Goal: Transaction & Acquisition: Purchase product/service

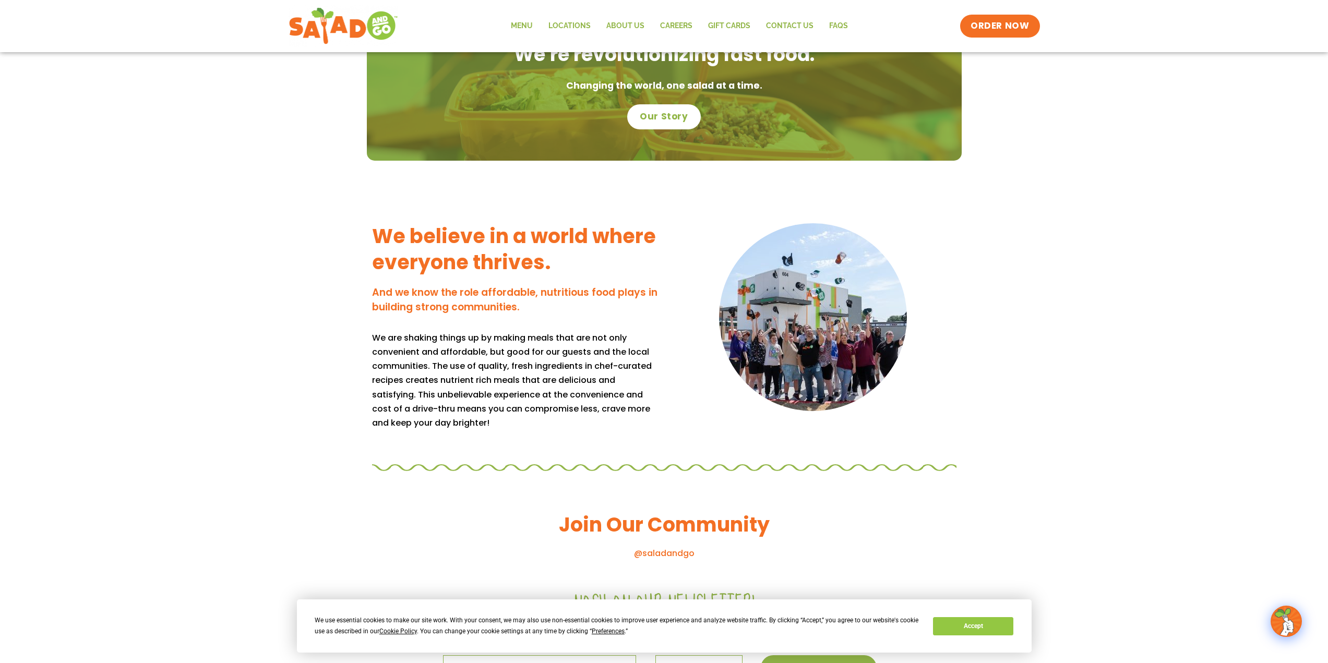
scroll to position [731, 0]
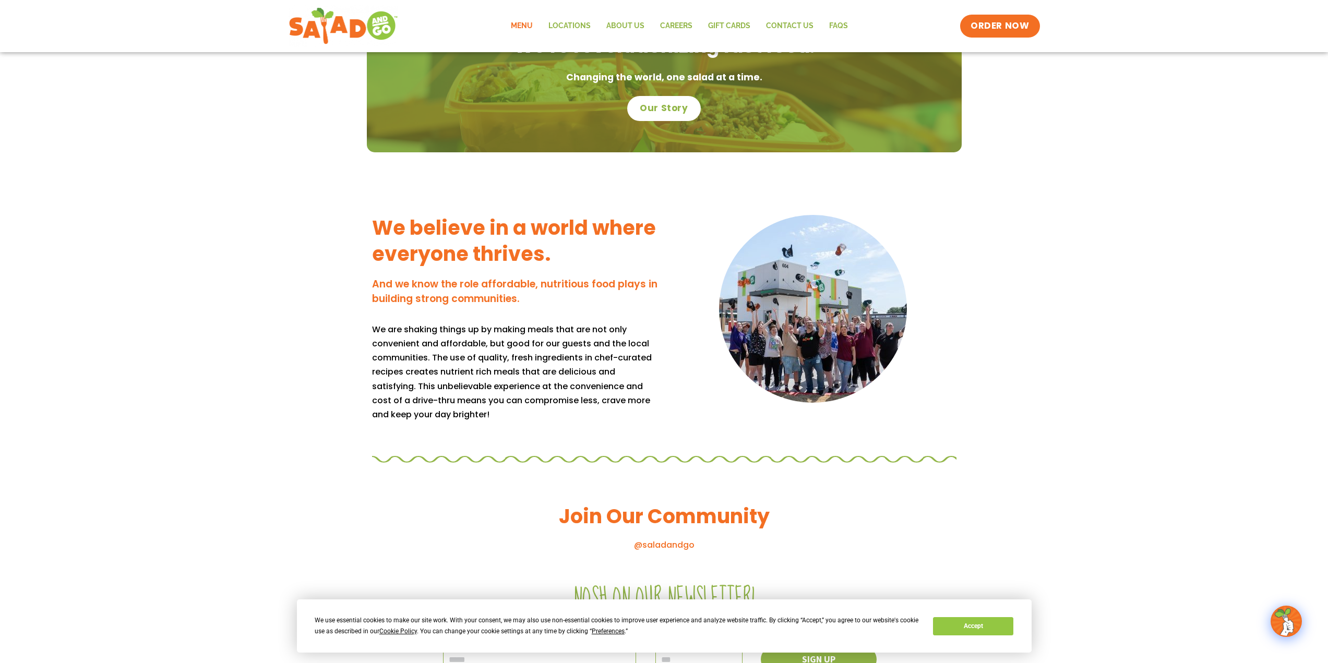
click at [525, 25] on link "Menu" at bounding box center [522, 26] width 38 height 24
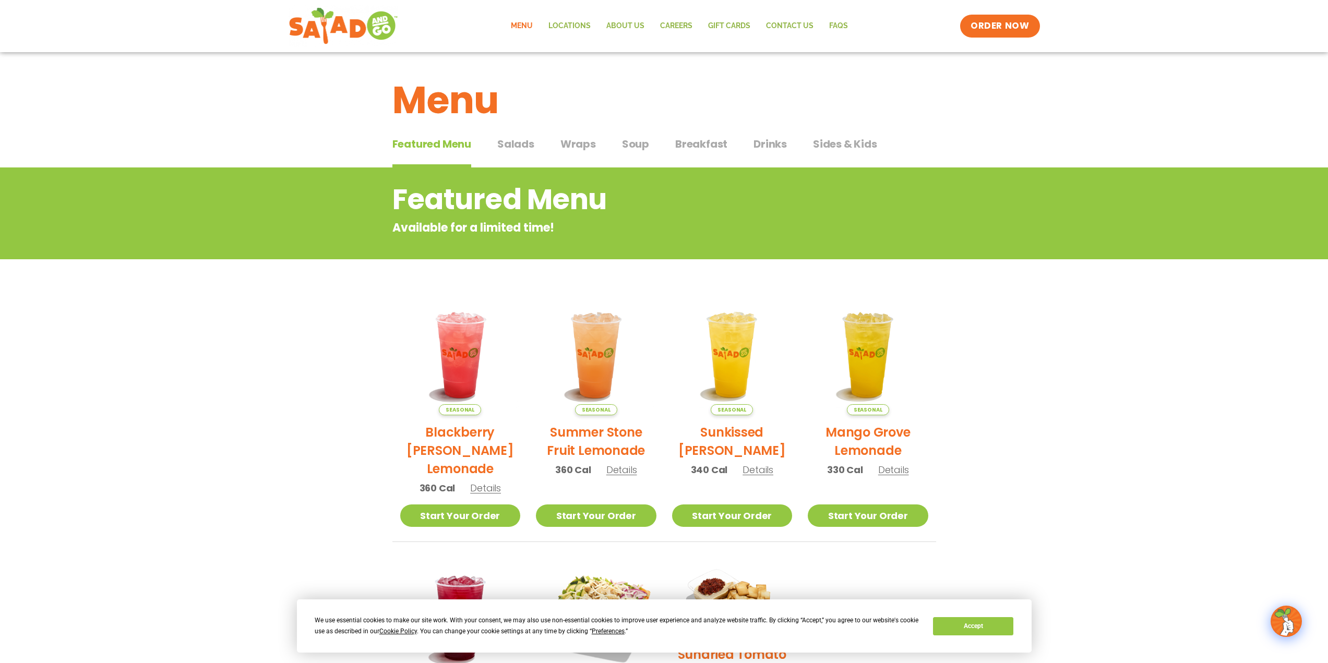
click at [589, 144] on span "Wraps" at bounding box center [578, 144] width 35 height 16
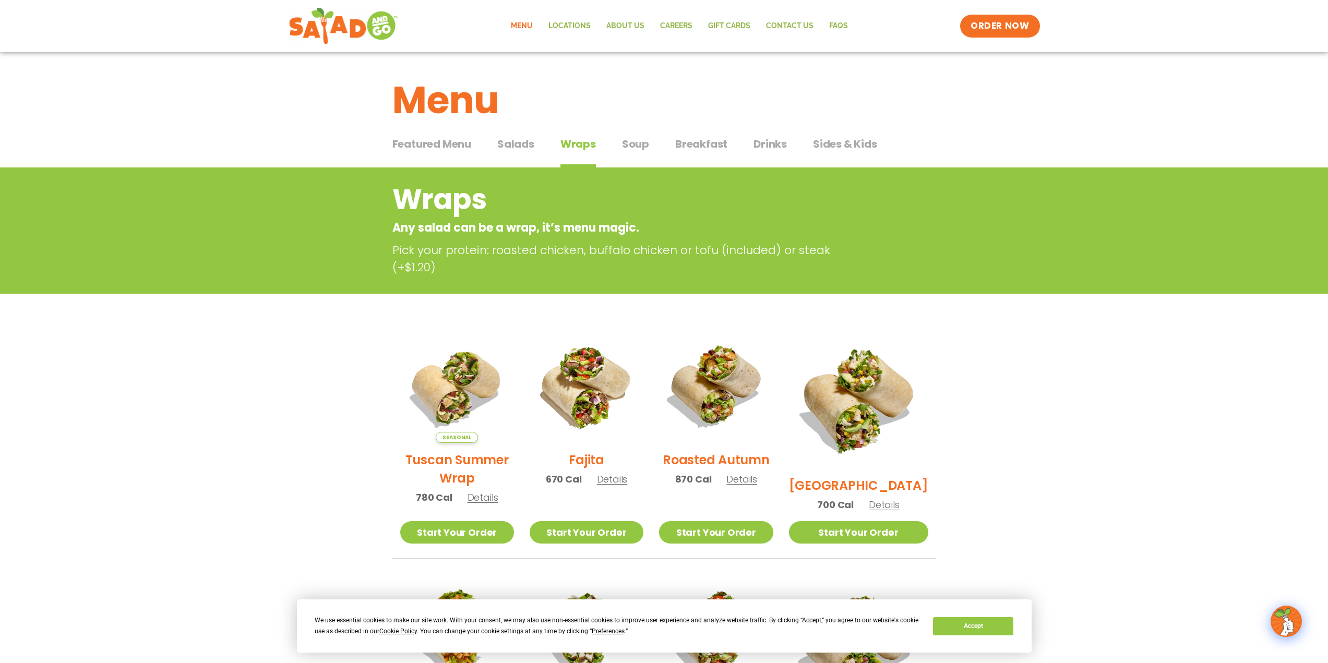
click at [519, 144] on span "Salads" at bounding box center [515, 144] width 37 height 16
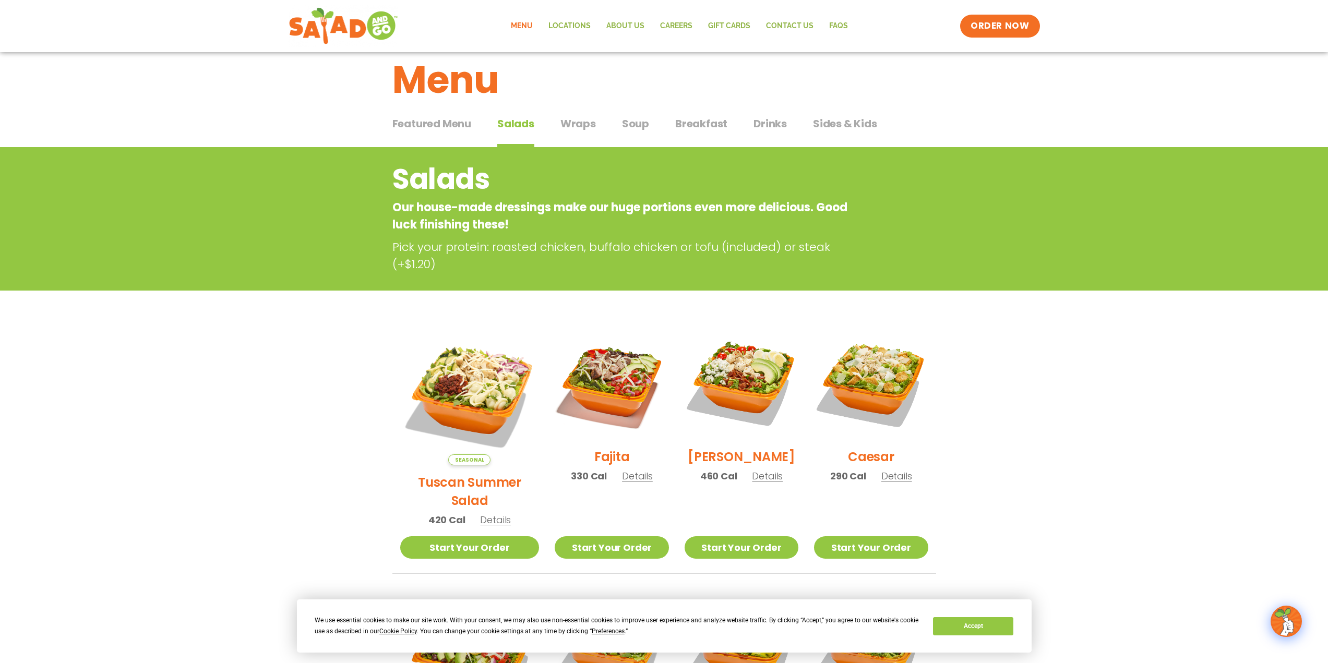
scroll to position [281, 0]
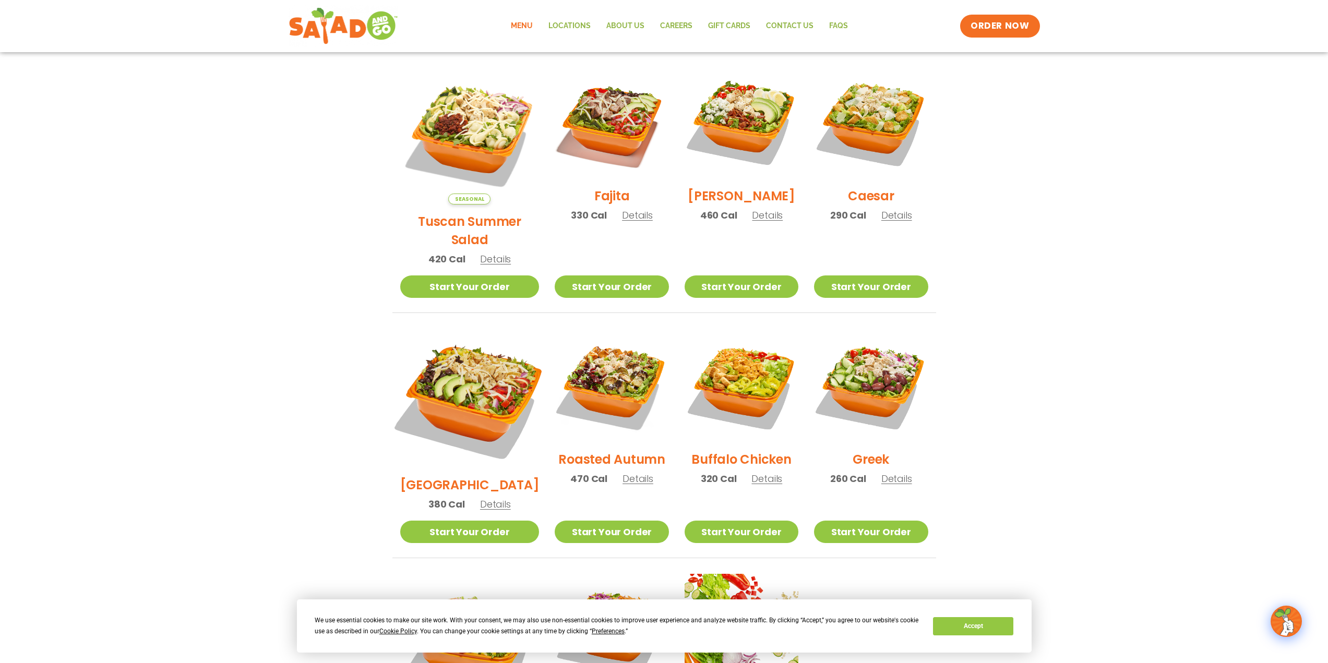
click at [473, 394] on img at bounding box center [469, 398] width 163 height 163
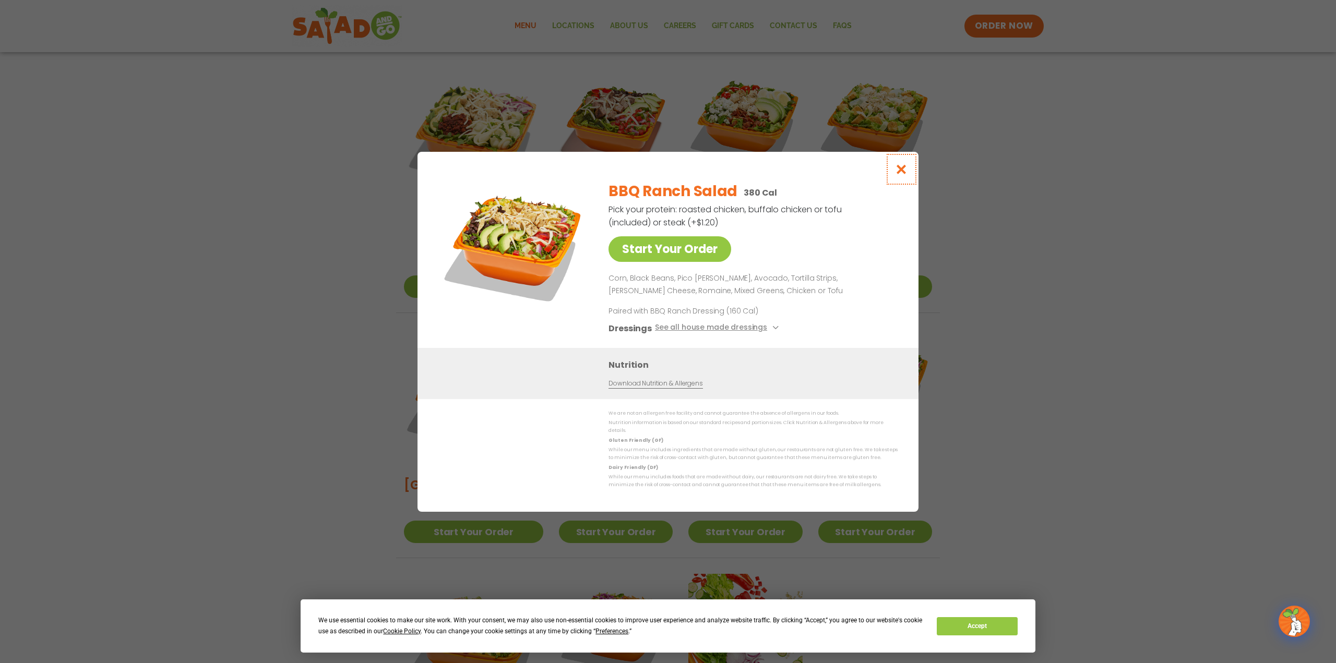
click at [901, 175] on icon "Close modal" at bounding box center [901, 169] width 13 height 11
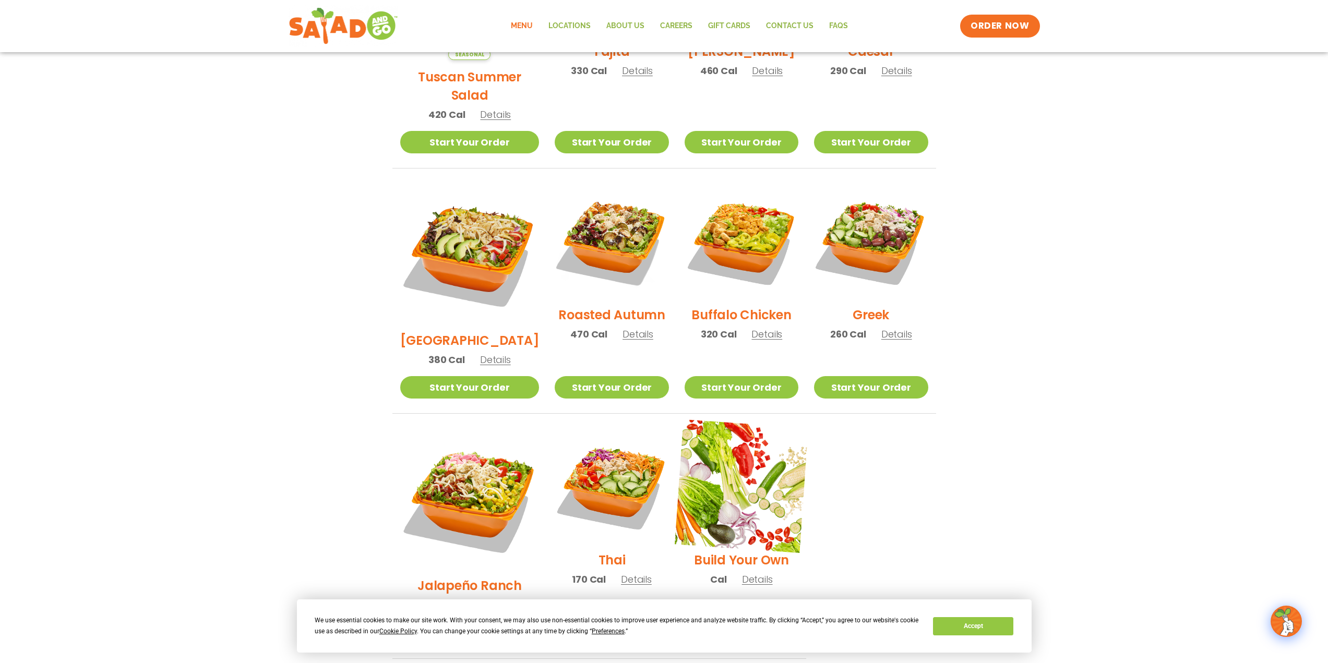
scroll to position [594, 0]
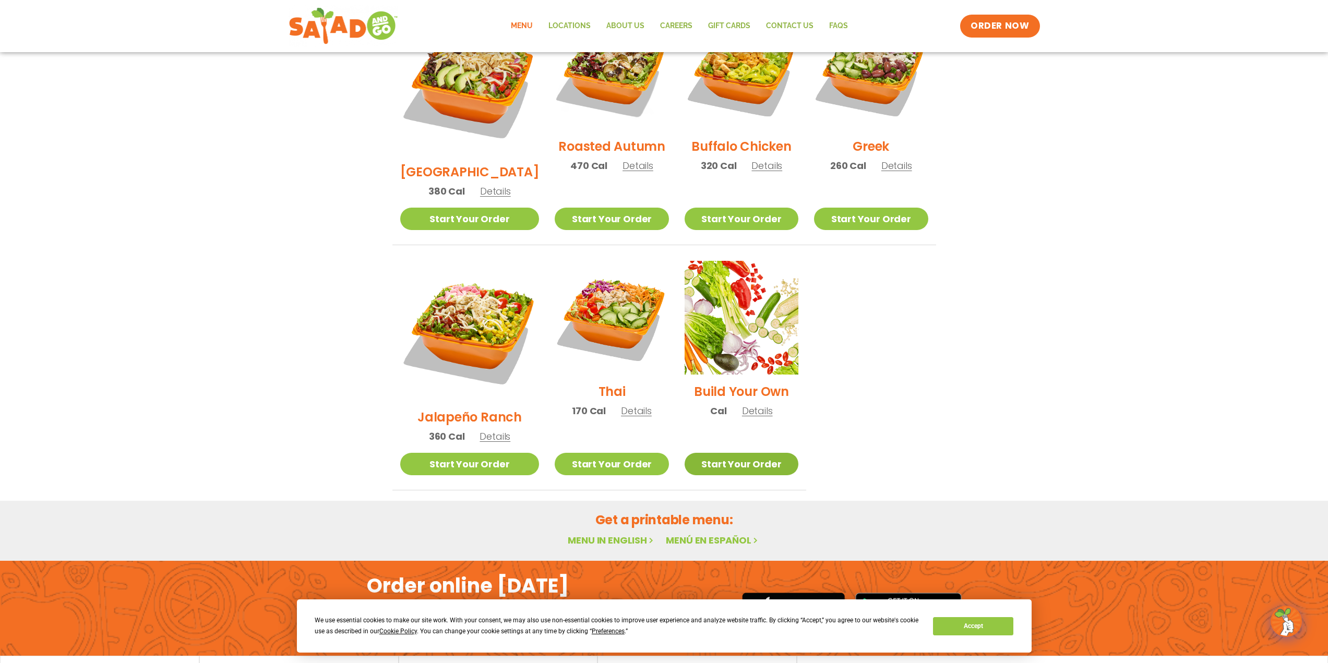
click at [744, 453] on link "Start Your Order" at bounding box center [742, 464] width 114 height 22
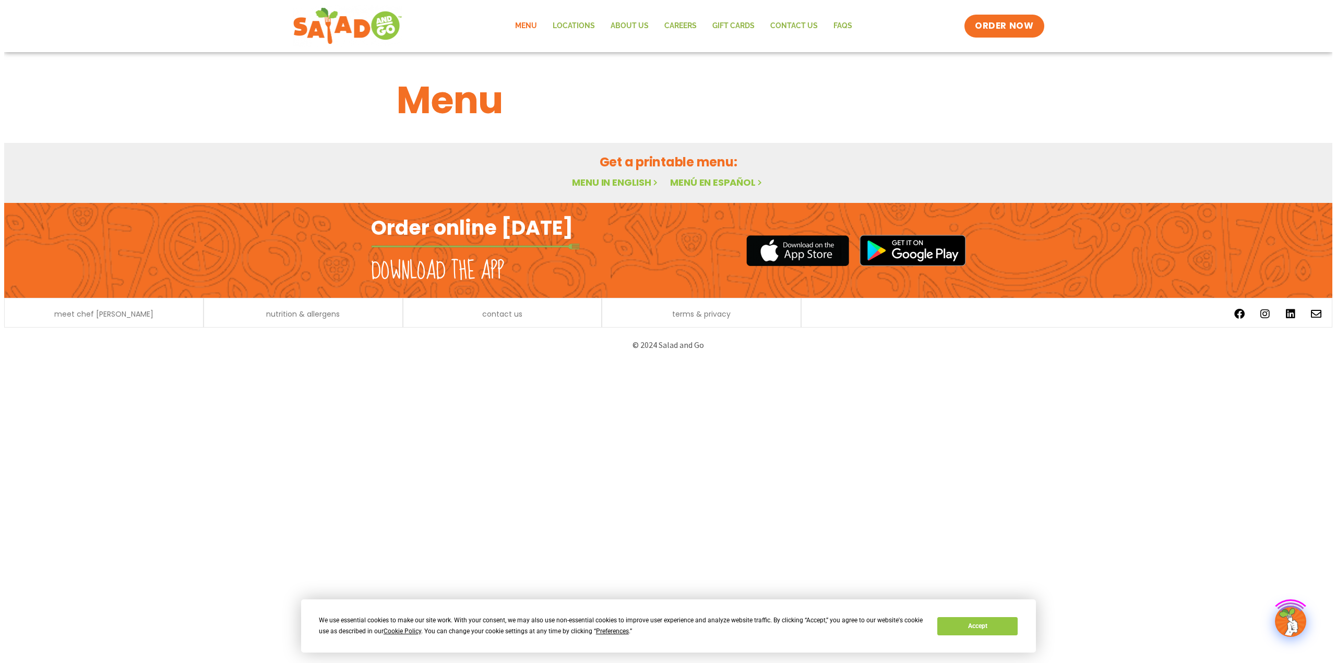
scroll to position [594, 0]
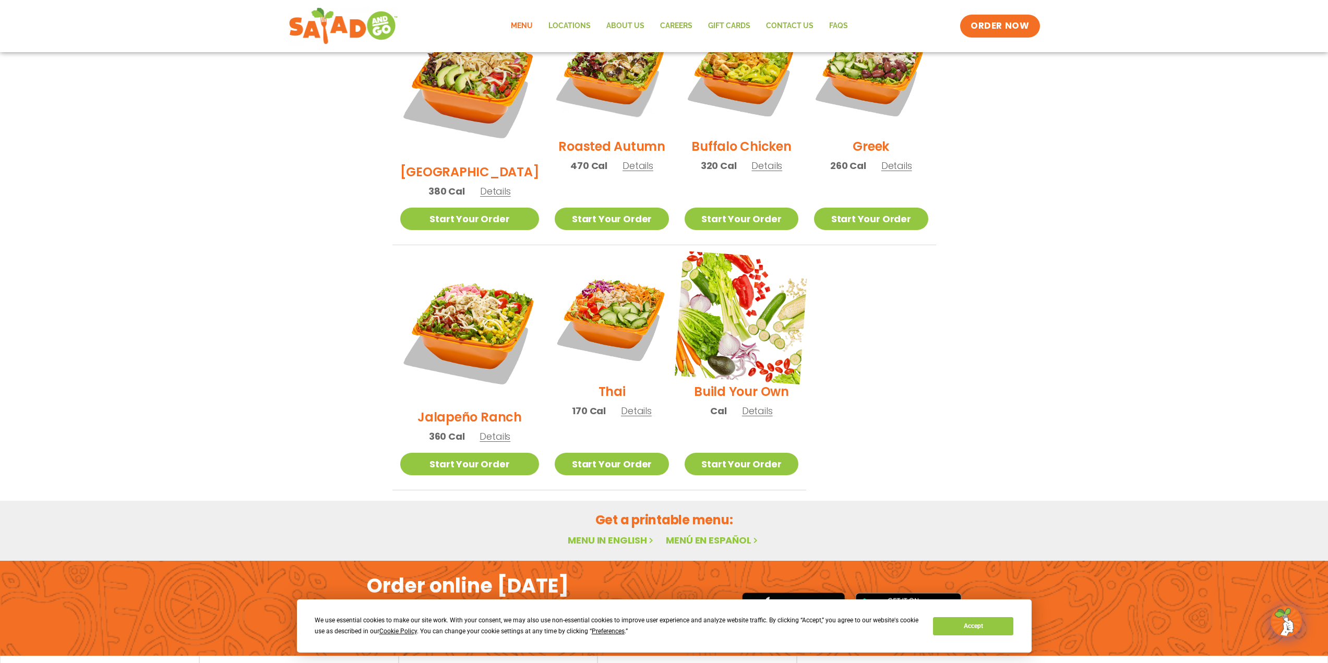
click at [709, 313] on img at bounding box center [742, 318] width 134 height 134
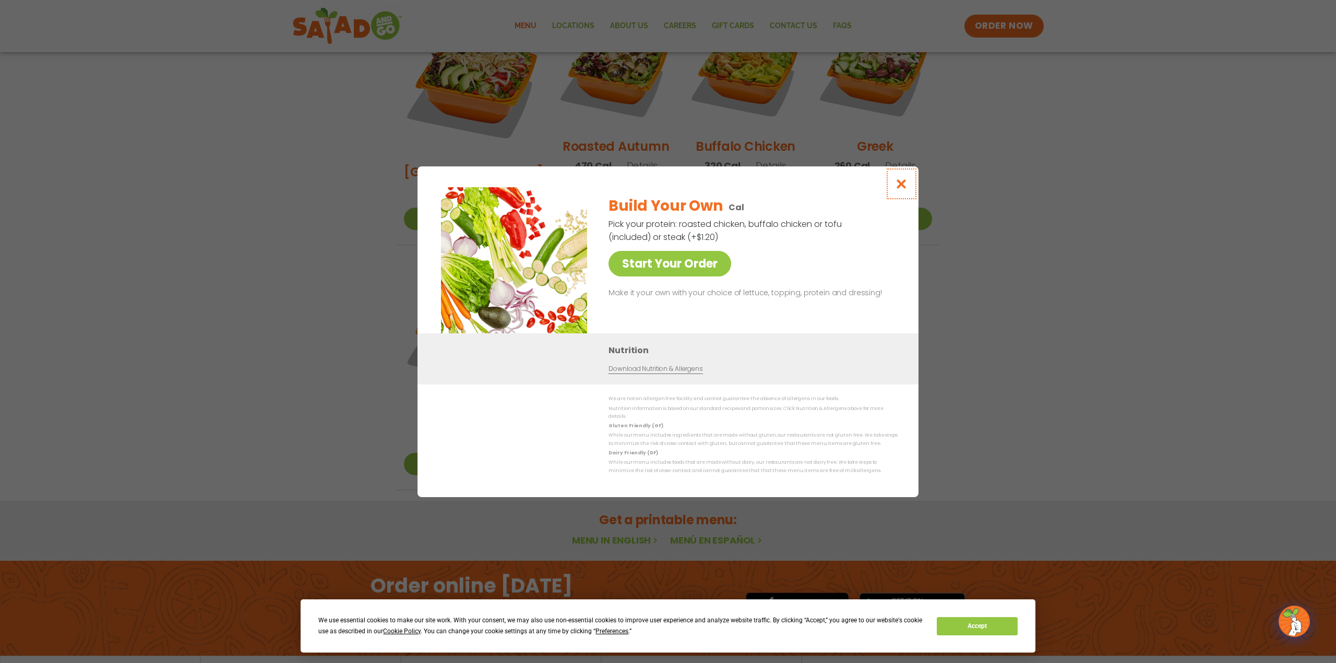
click at [900, 187] on icon "Close modal" at bounding box center [901, 183] width 13 height 11
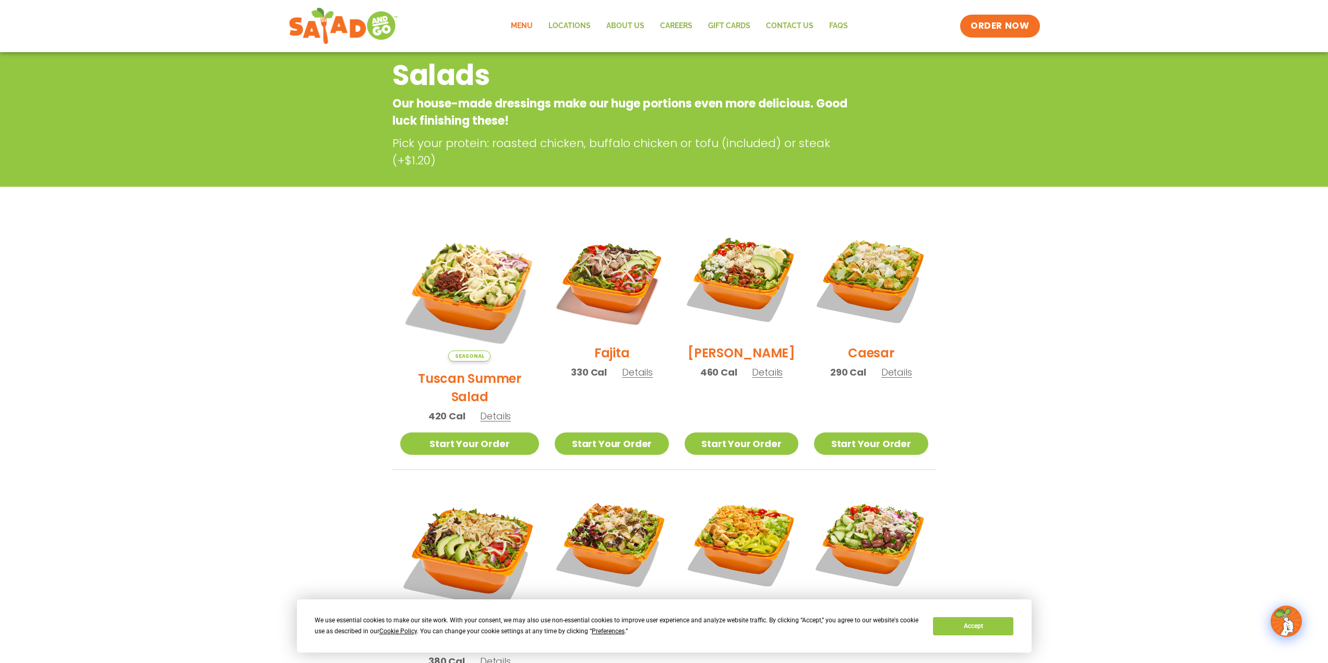
scroll to position [104, 0]
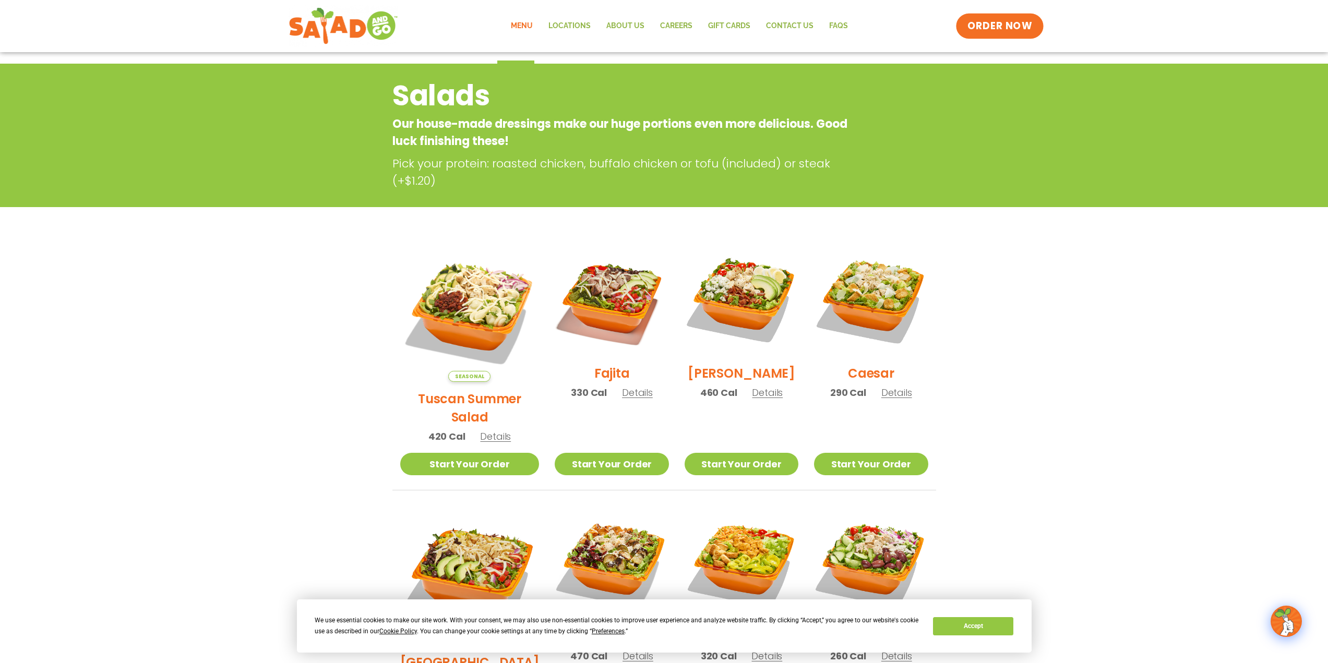
click at [1010, 27] on span "ORDER NOW" at bounding box center [1000, 26] width 65 height 14
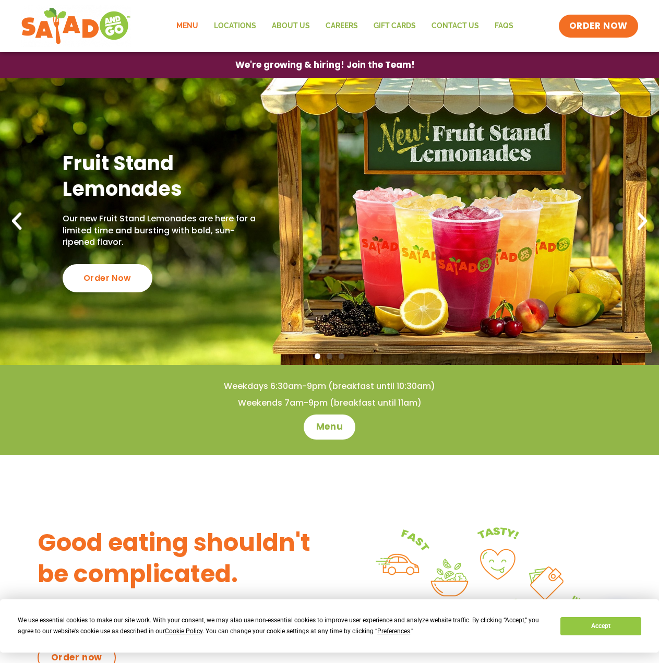
click at [196, 22] on link "Menu" at bounding box center [188, 26] width 38 height 24
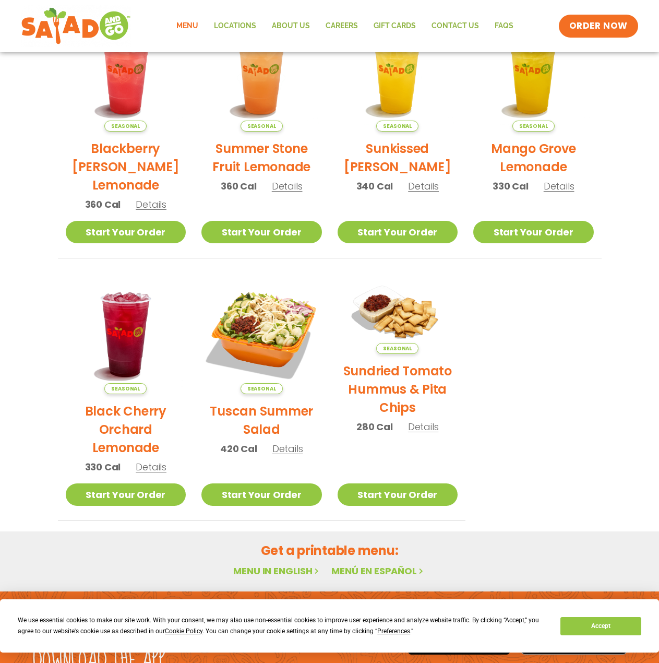
scroll to position [52, 0]
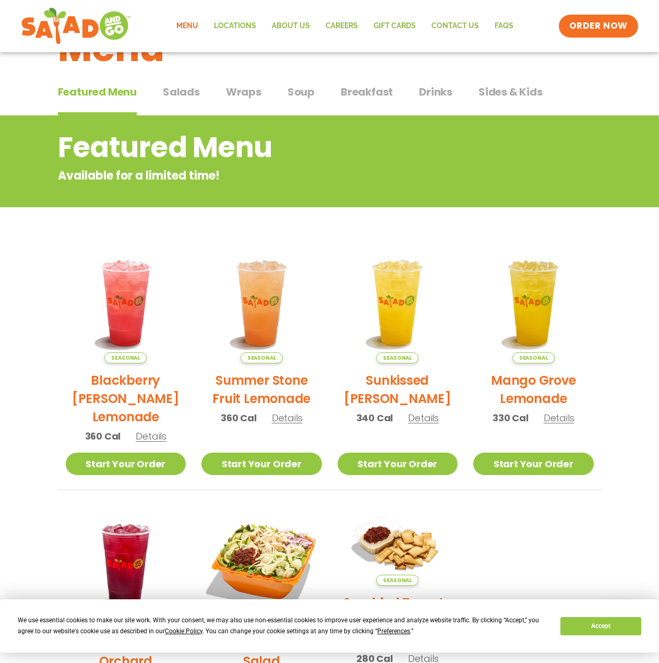
click at [195, 94] on span "Salads" at bounding box center [181, 92] width 37 height 16
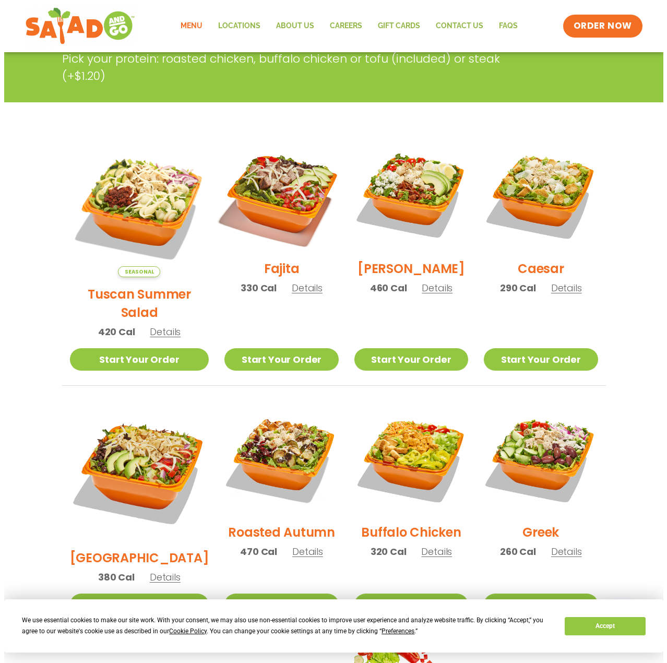
scroll to position [261, 0]
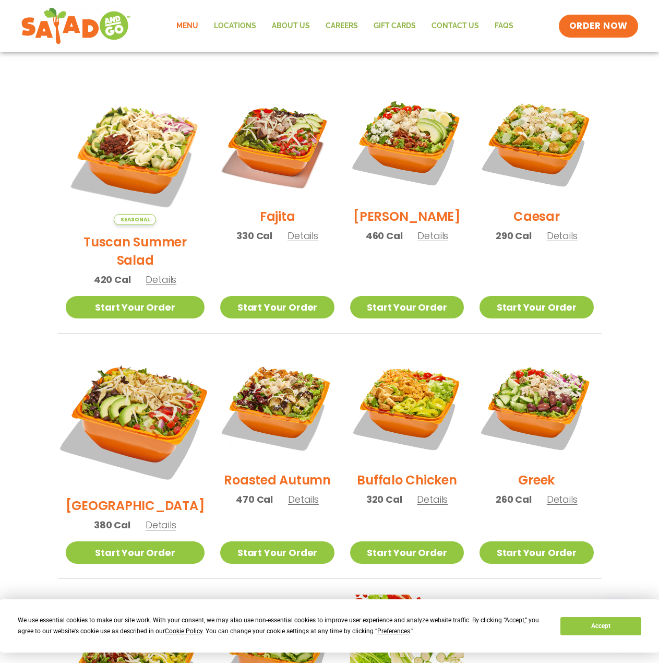
click at [137, 373] on img at bounding box center [134, 418] width 163 height 163
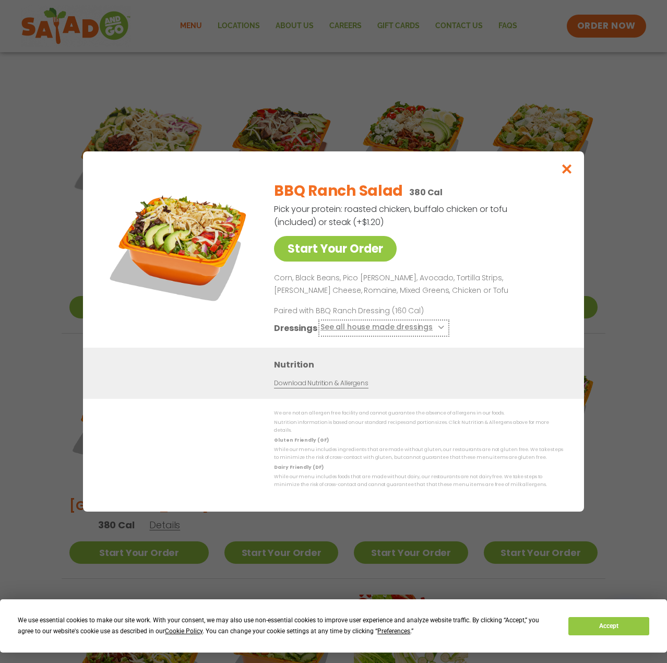
click at [349, 333] on button "See all house made dressings" at bounding box center [383, 327] width 127 height 13
